Goal: Information Seeking & Learning: Learn about a topic

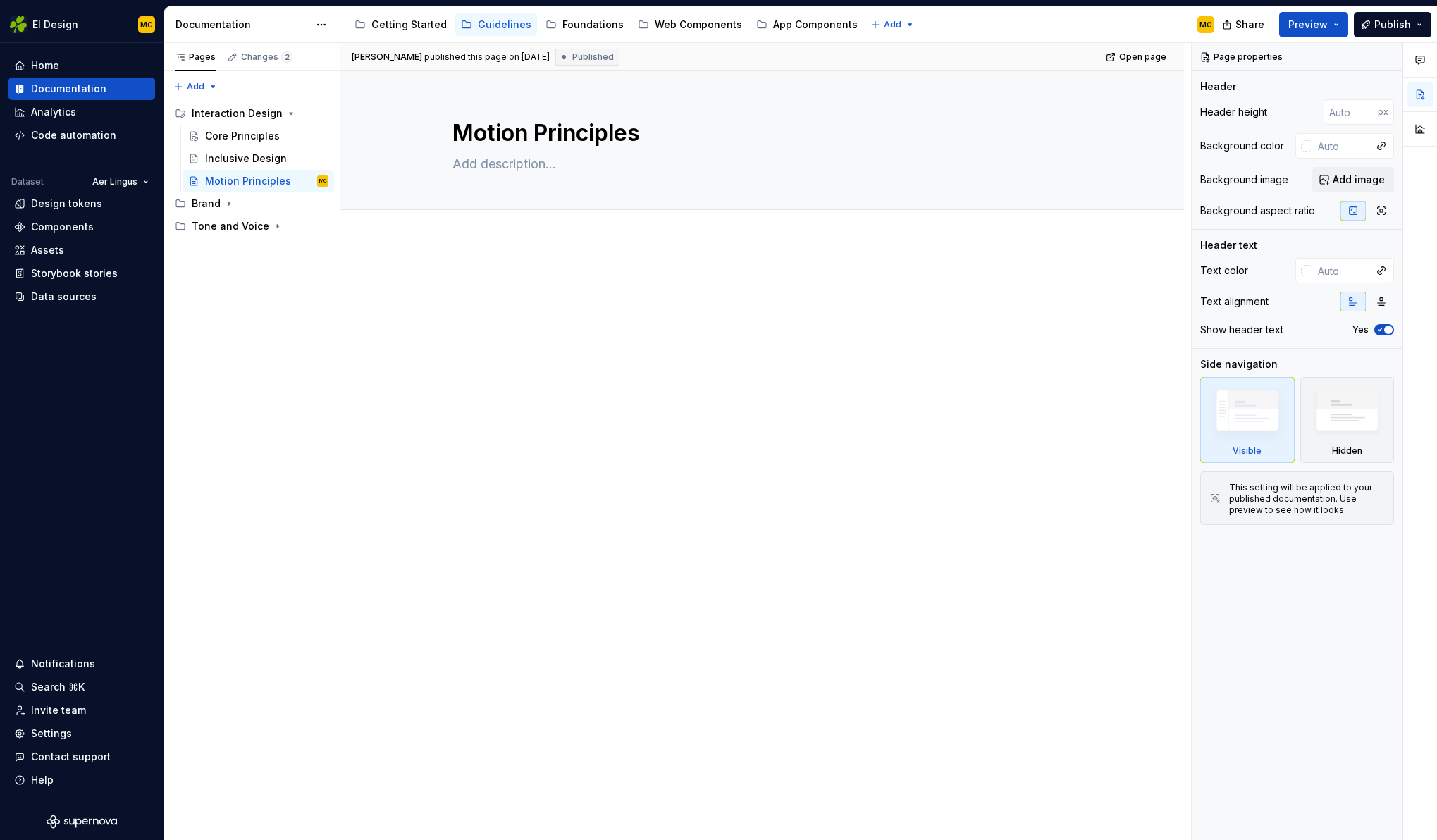
type textarea "*"
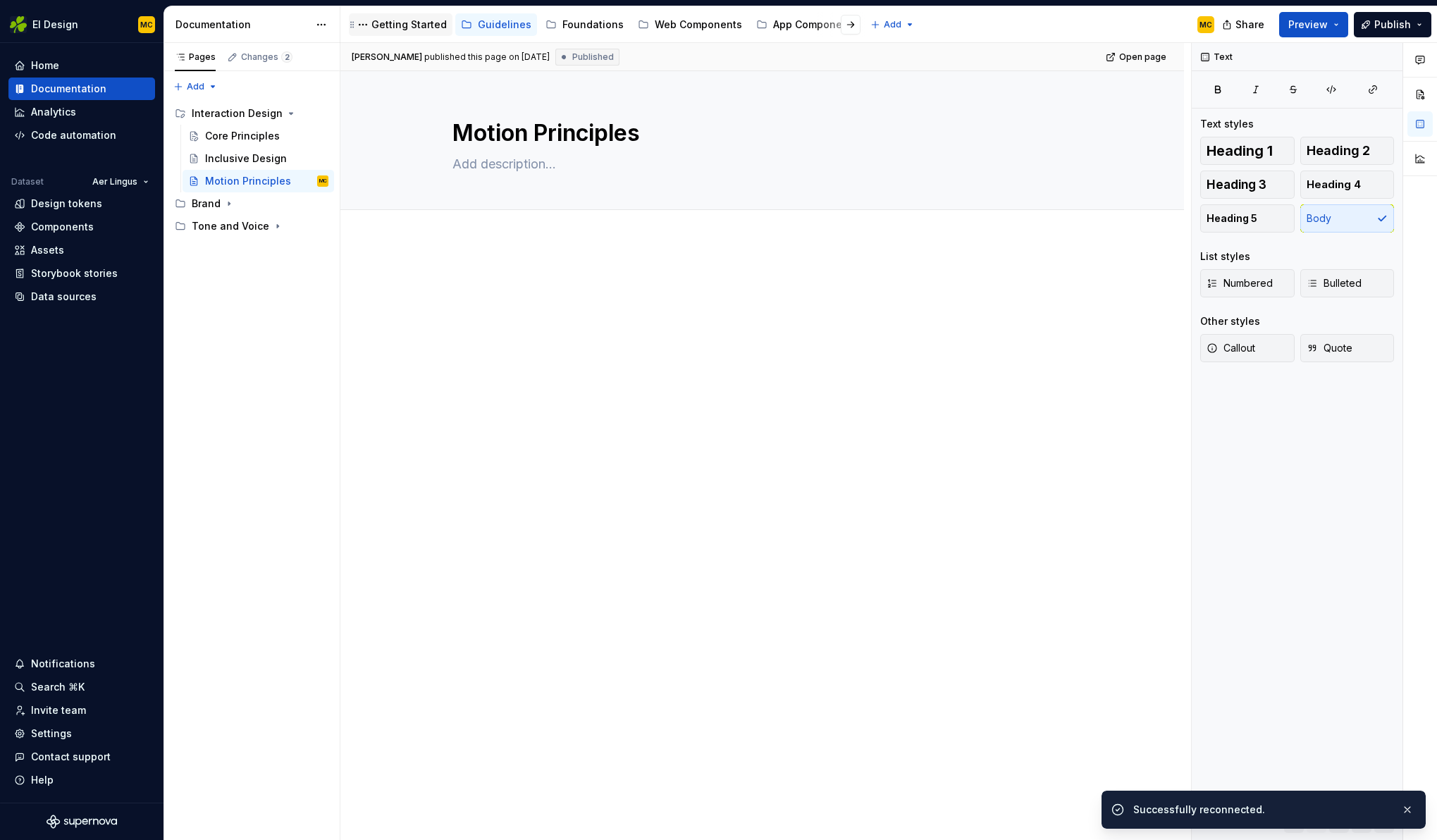
click at [409, 32] on div "Getting Started" at bounding box center [401, 25] width 92 height 17
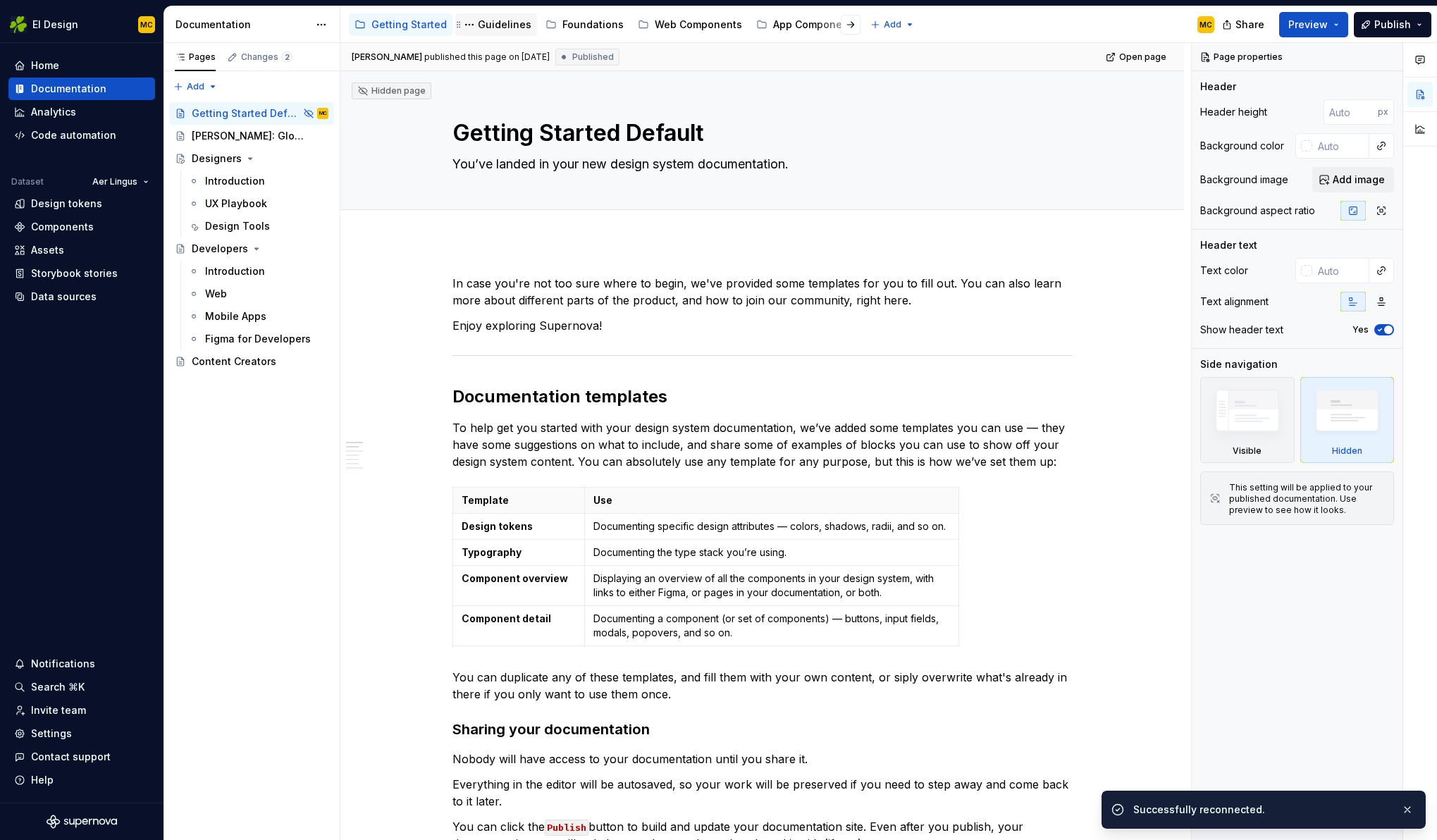
click at [490, 32] on div "Guidelines" at bounding box center [496, 25] width 71 height 17
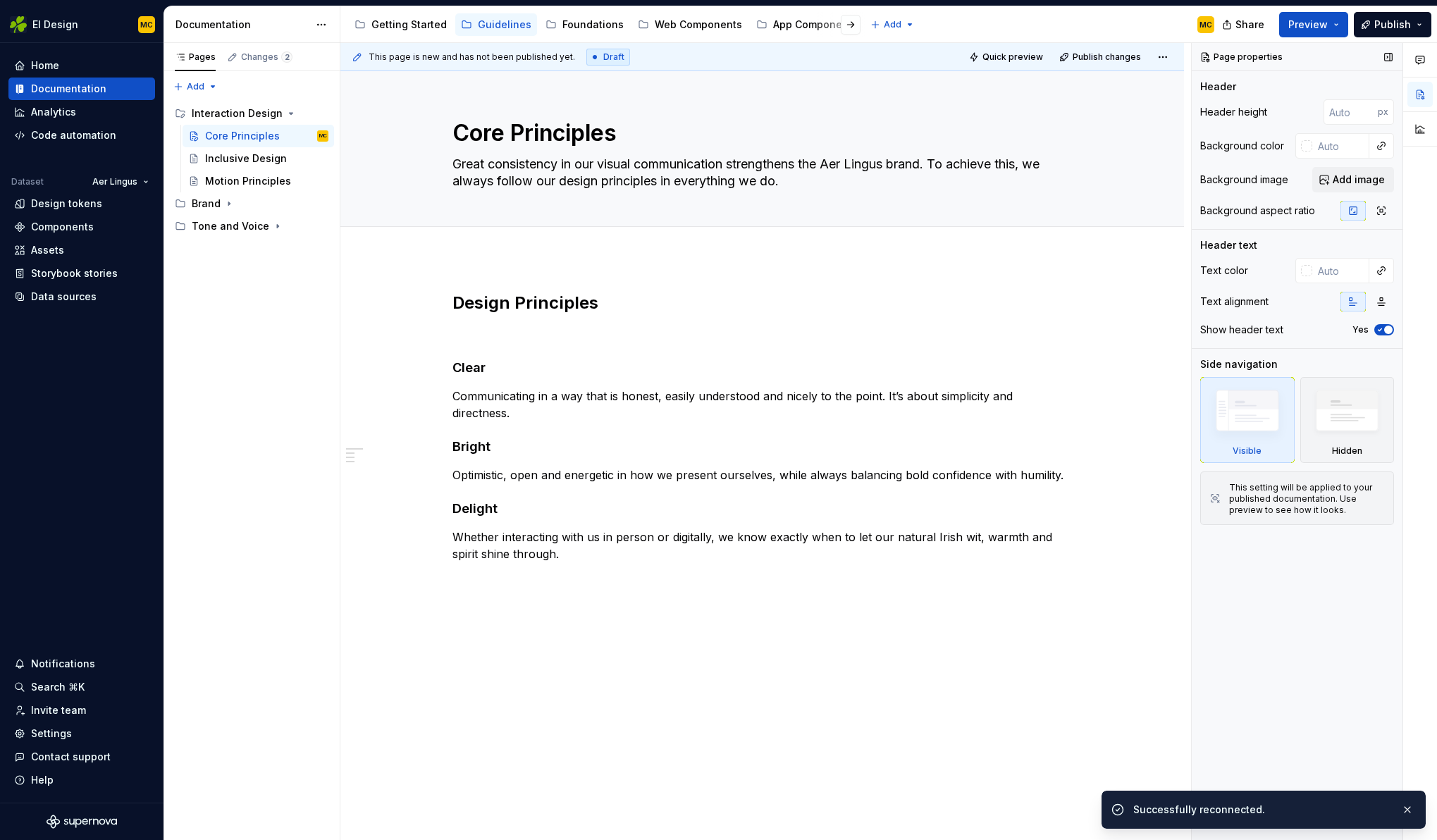
type textarea "*"
